Goal: Find specific page/section: Find specific page/section

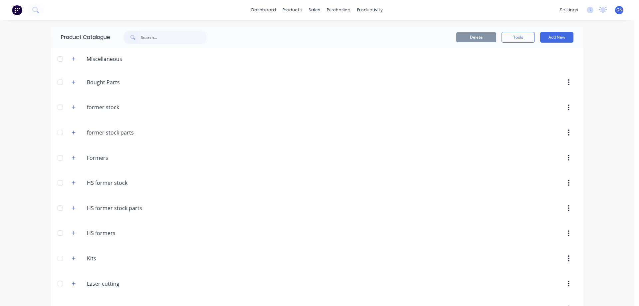
click at [154, 36] on input "text" at bounding box center [174, 37] width 66 height 13
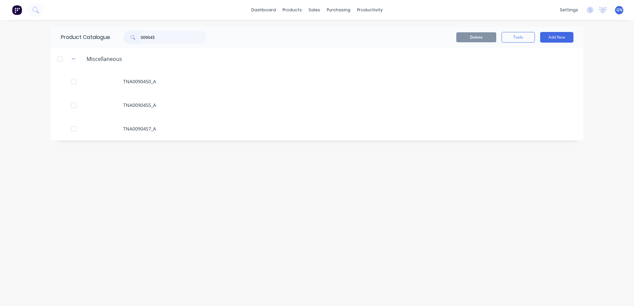
drag, startPoint x: 159, startPoint y: 37, endPoint x: 143, endPoint y: 36, distance: 15.7
click at [143, 36] on input "009045" at bounding box center [174, 37] width 66 height 13
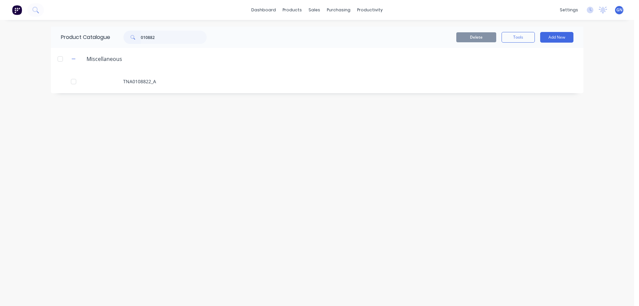
drag, startPoint x: 162, startPoint y: 37, endPoint x: 144, endPoint y: 38, distance: 18.0
click at [144, 38] on input "010882" at bounding box center [174, 37] width 66 height 13
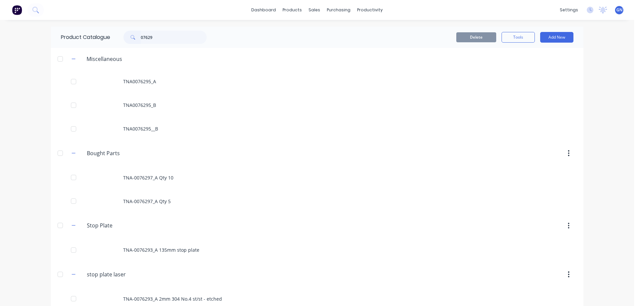
click at [141, 36] on input "07629" at bounding box center [174, 37] width 66 height 13
type input "007629"
click at [72, 58] on icon "button" at bounding box center [74, 59] width 4 height 5
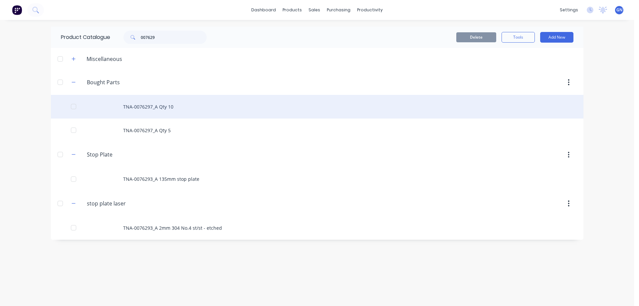
click at [140, 110] on div "TNA-0076297_A Qty 10" at bounding box center [317, 107] width 533 height 24
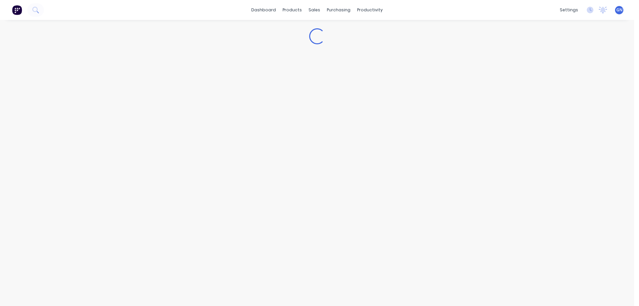
type textarea "x"
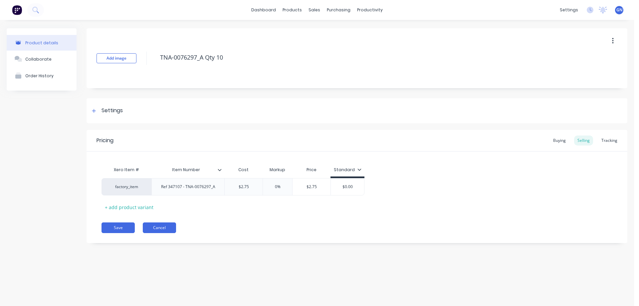
click at [158, 227] on button "Cancel" at bounding box center [159, 227] width 33 height 11
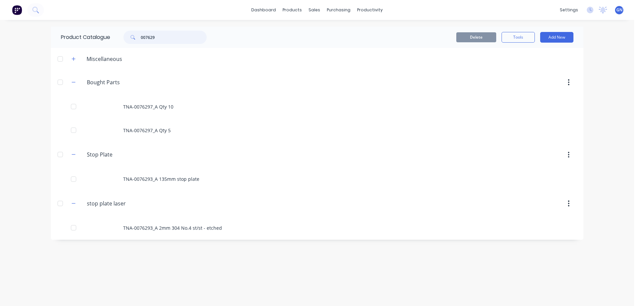
click at [147, 35] on input "007629" at bounding box center [174, 37] width 66 height 13
drag, startPoint x: 147, startPoint y: 37, endPoint x: 168, endPoint y: 38, distance: 20.7
click at [168, 38] on input "007629" at bounding box center [174, 37] width 66 height 13
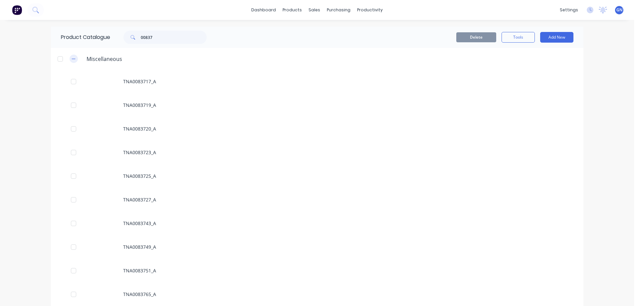
click at [72, 61] on icon "button" at bounding box center [74, 59] width 4 height 5
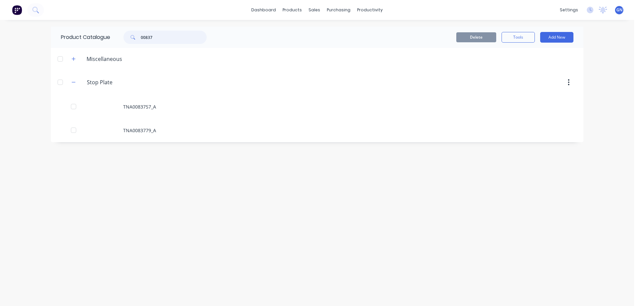
click at [142, 38] on input "00837" at bounding box center [174, 37] width 66 height 13
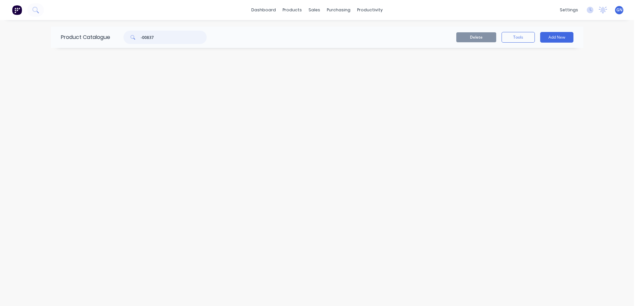
click at [162, 38] on input "-00837" at bounding box center [174, 37] width 66 height 13
type input "-00775"
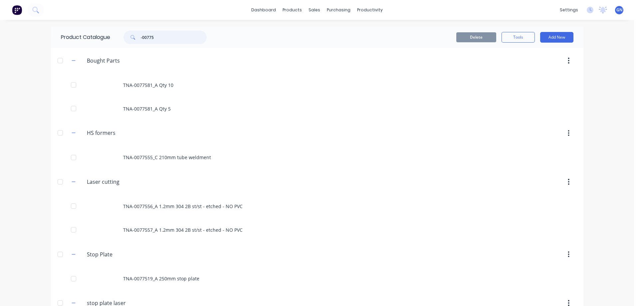
drag, startPoint x: 154, startPoint y: 37, endPoint x: 133, endPoint y: 36, distance: 21.3
click at [133, 36] on div "-00775" at bounding box center [164, 37] width 83 height 13
